Goal: Task Accomplishment & Management: Manage account settings

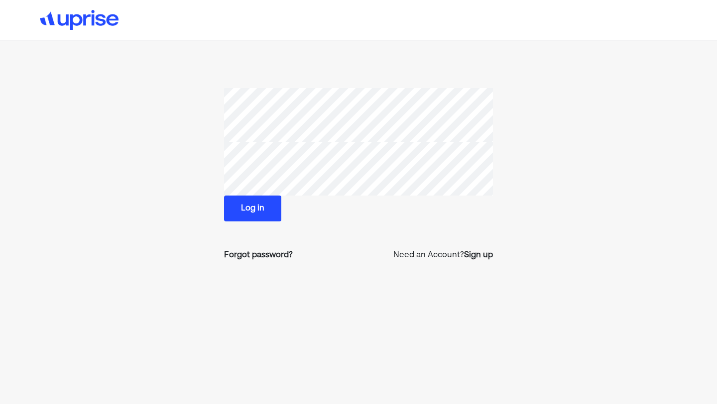
click at [262, 217] on button "Log in" at bounding box center [252, 209] width 57 height 26
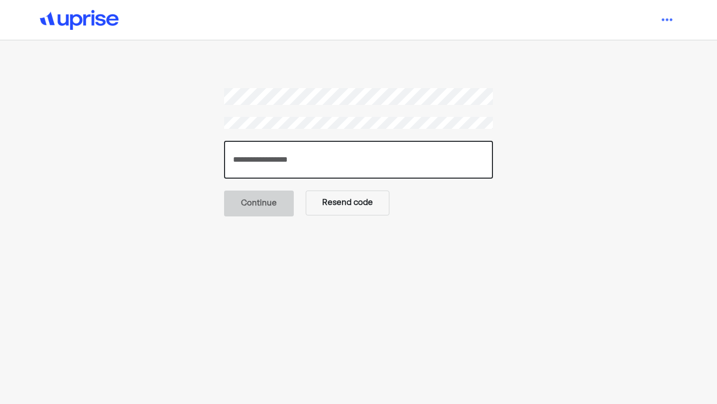
click at [271, 160] on input "number" at bounding box center [358, 160] width 269 height 38
type input "******"
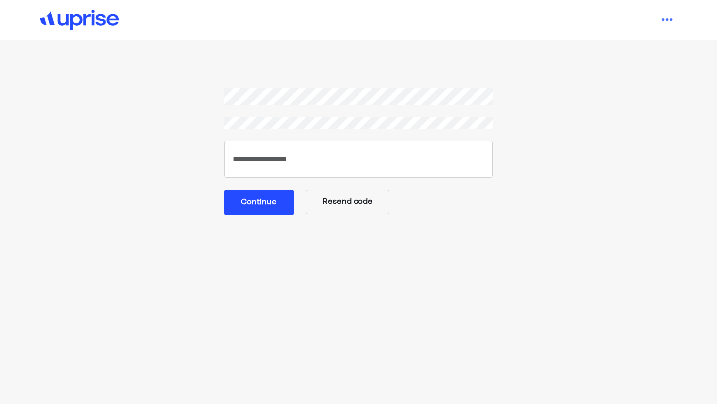
click at [253, 197] on button "Continue" at bounding box center [259, 203] width 70 height 26
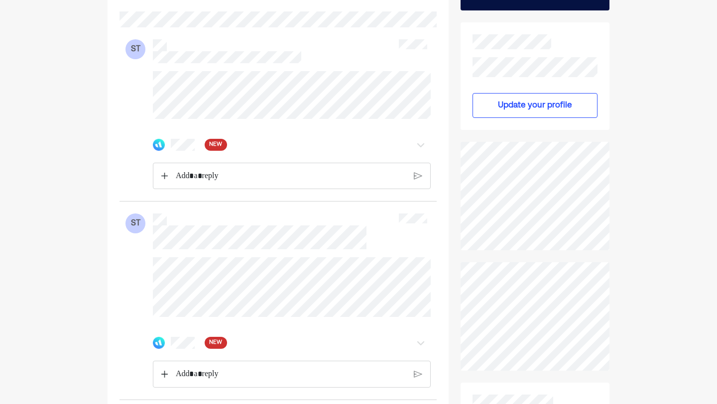
scroll to position [153, 0]
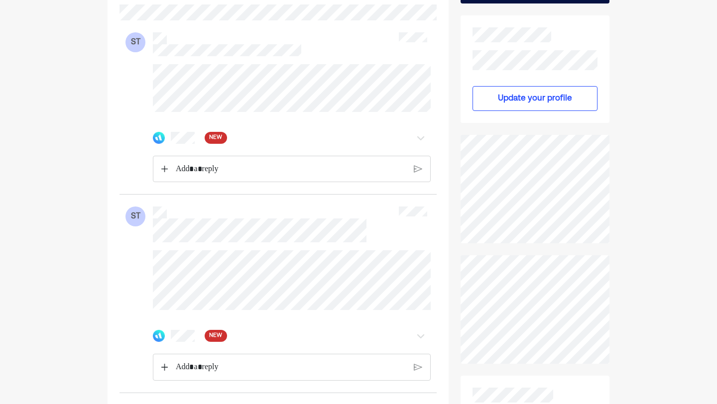
click at [424, 144] on img at bounding box center [421, 138] width 12 height 12
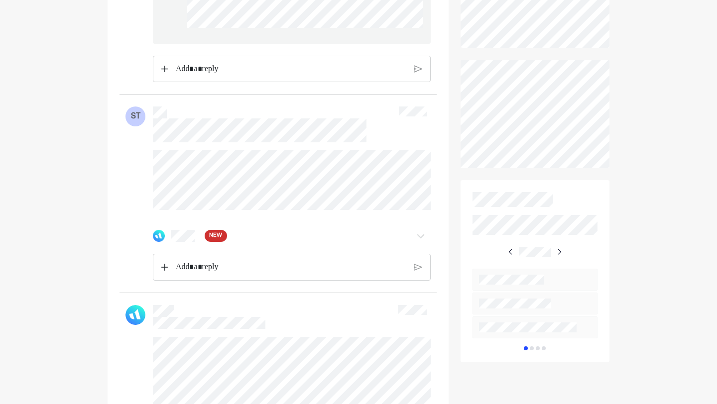
scroll to position [371, 0]
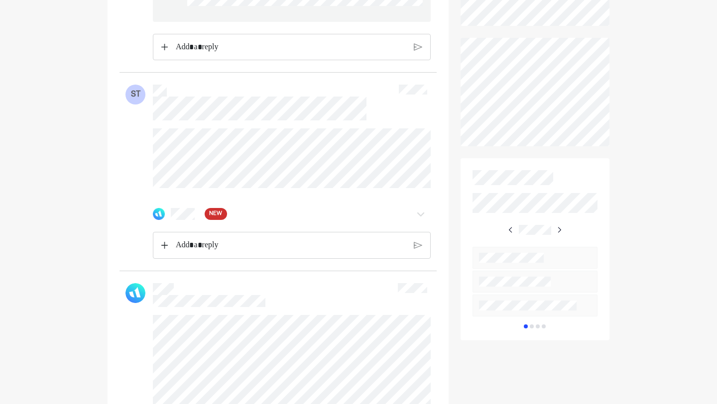
click at [423, 220] on img at bounding box center [421, 214] width 12 height 12
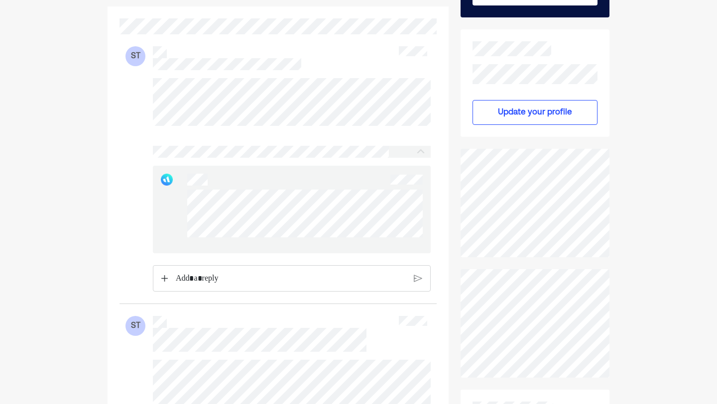
scroll to position [0, 0]
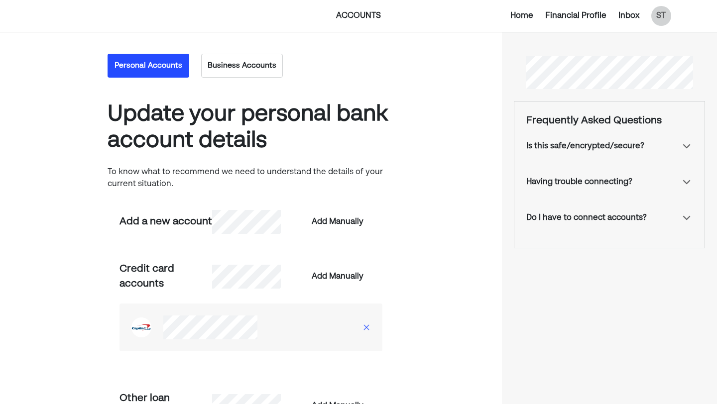
click at [239, 63] on button "Business Accounts" at bounding box center [242, 66] width 82 height 24
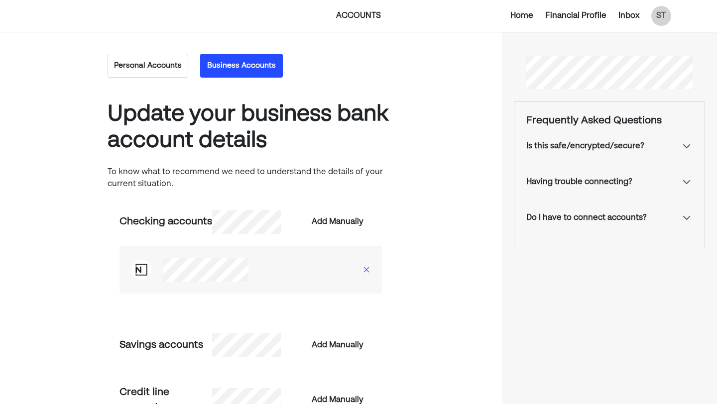
click at [149, 62] on button "Personal Accounts" at bounding box center [148, 66] width 81 height 24
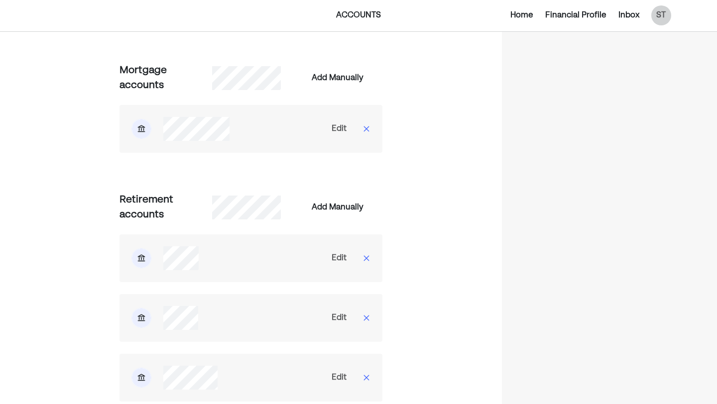
scroll to position [1057, 0]
